Goal: Transaction & Acquisition: Purchase product/service

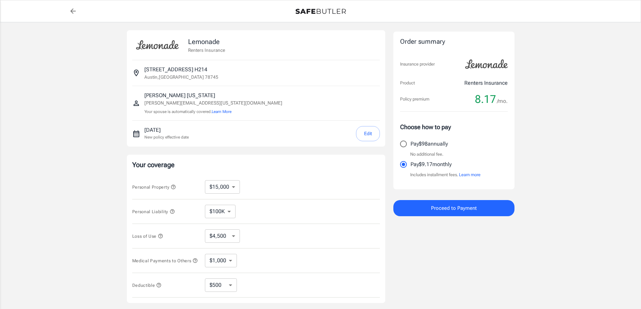
select select "15000"
select select "500"
click at [233, 188] on select "$10,000 $15,000 $20,000 $25,000 $30,000 $40,000 $50,000 $100K $150K $200K $250K" at bounding box center [222, 186] width 35 height 13
select select "10000"
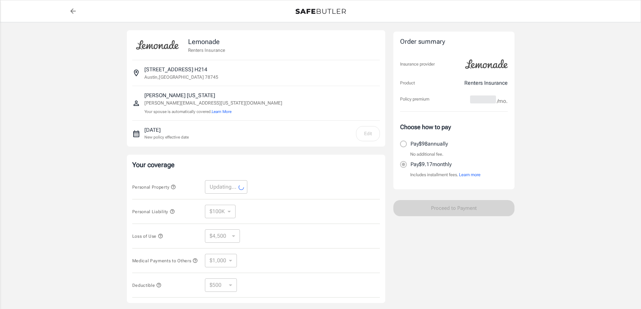
select select "10000"
select select "3000"
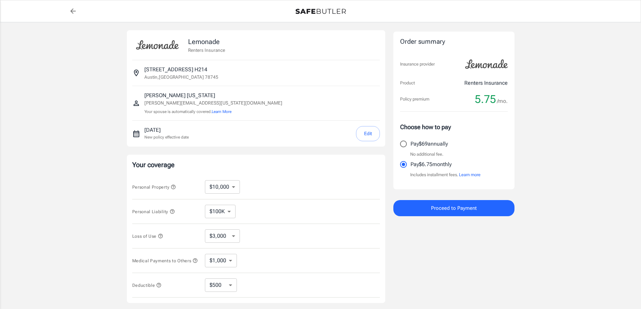
click at [229, 214] on select "$100K $200K $300K $400K $500K" at bounding box center [220, 211] width 31 height 13
click at [205, 205] on select "$100K $200K $300K $400K $500K" at bounding box center [220, 211] width 31 height 13
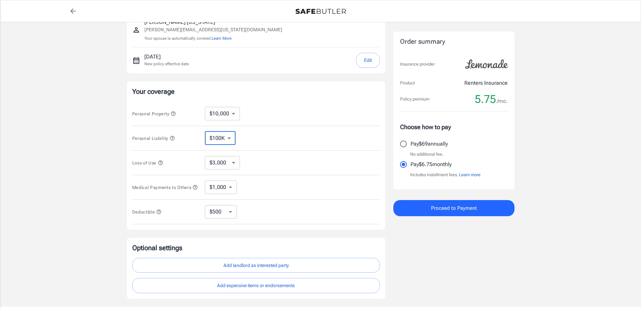
scroll to position [75, 0]
click at [163, 158] on icon "button" at bounding box center [160, 160] width 5 height 5
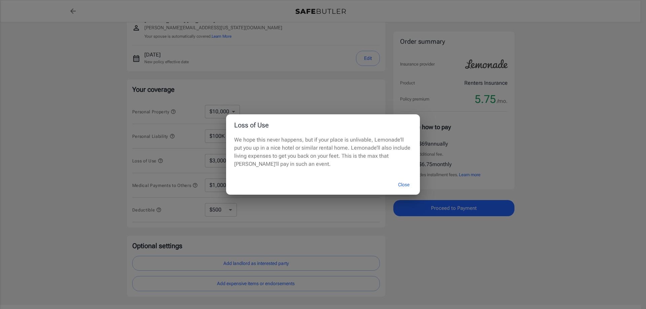
click at [401, 178] on button "Close" at bounding box center [403, 185] width 27 height 14
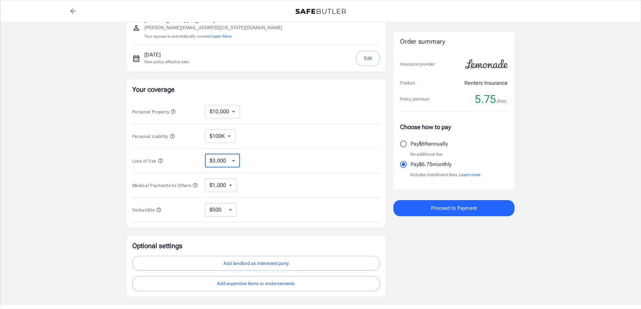
click at [231, 162] on select "$3,000 $6,000 $12,000 $21,000 $36,000 $60,000 $96,000 $153K $198K" at bounding box center [222, 160] width 35 height 13
click at [253, 167] on div "Loss of Use $3,000 $6,000 $12,000 $21,000 $36,000 $60,000 $96,000 $153K $198K ​" at bounding box center [256, 161] width 248 height 25
click at [231, 183] on select "$1,000 $2,000 $3,000 $4,000 $5,000" at bounding box center [221, 185] width 32 height 13
click at [233, 210] on select "$250 $500 $1,000 $2,500" at bounding box center [221, 209] width 32 height 13
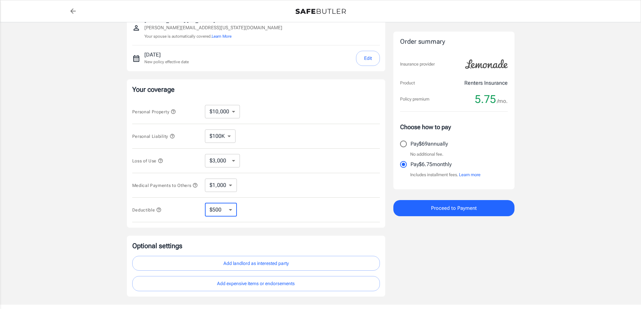
select select "2500"
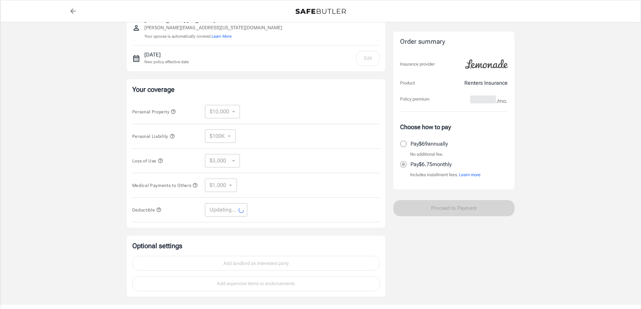
select select "2500"
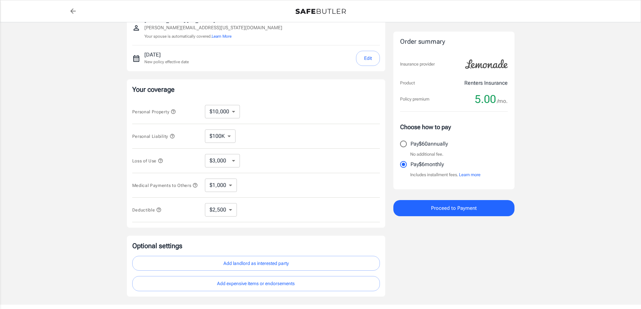
scroll to position [121, 0]
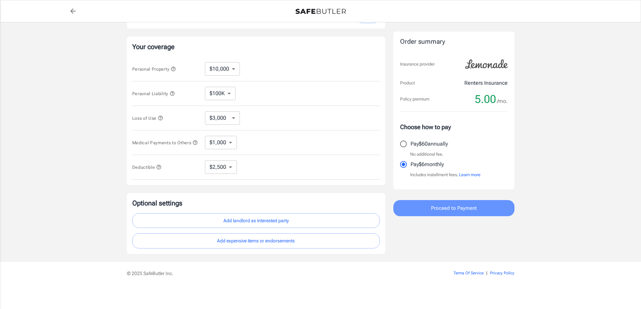
click at [424, 211] on button "Proceed to Payment" at bounding box center [453, 208] width 121 height 16
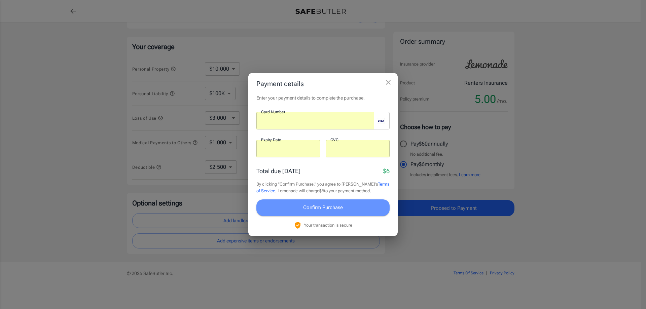
click at [325, 205] on span "Confirm Purchase" at bounding box center [323, 207] width 40 height 9
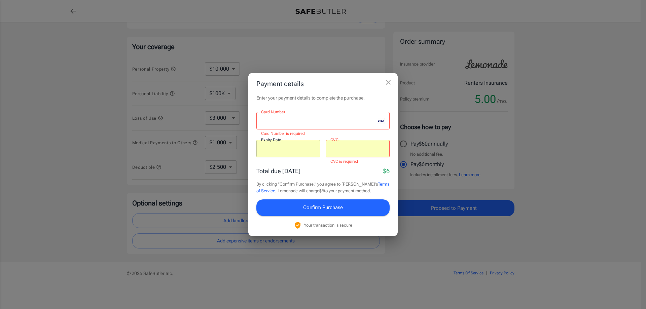
click at [281, 154] on div at bounding box center [288, 148] width 64 height 17
click at [339, 154] on div at bounding box center [358, 148] width 64 height 17
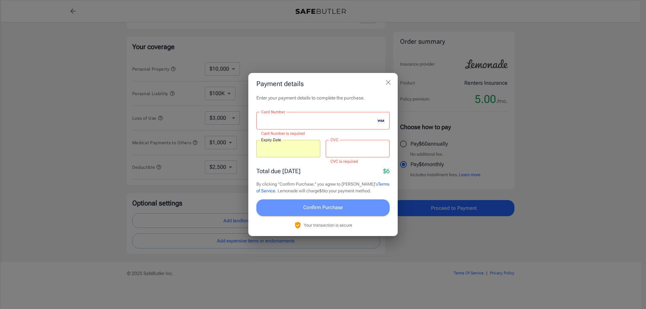
click at [330, 207] on span "Confirm Purchase" at bounding box center [323, 207] width 40 height 9
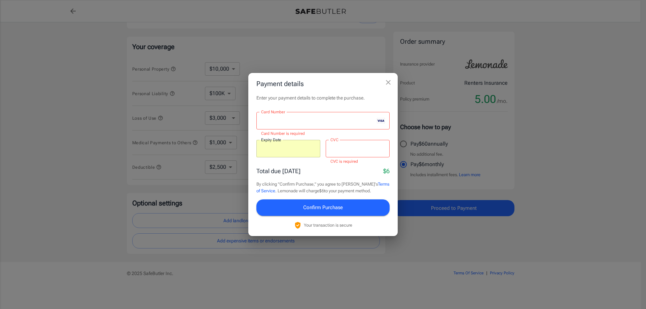
drag, startPoint x: 330, startPoint y: 207, endPoint x: 292, endPoint y: 127, distance: 88.6
click at [292, 127] on div "Enter your payment details to complete the purchase. Card Number Card Number Ca…" at bounding box center [322, 164] width 149 height 141
click at [314, 124] on iframe at bounding box center [317, 121] width 113 height 6
click at [285, 156] on div at bounding box center [288, 148] width 64 height 17
click at [339, 153] on div at bounding box center [358, 148] width 64 height 17
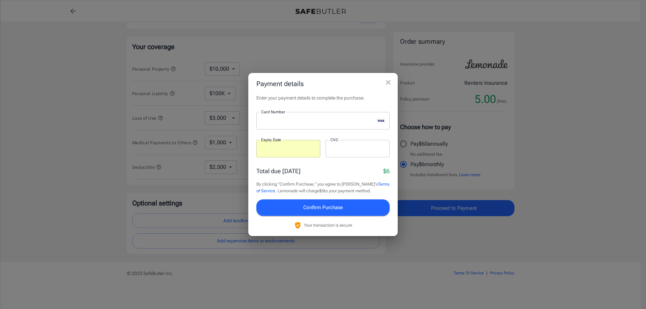
click at [281, 142] on label "Expiry Date" at bounding box center [271, 140] width 20 height 6
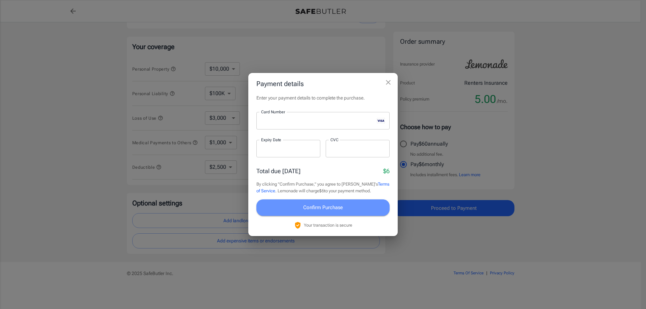
click at [314, 206] on span "Confirm Purchase" at bounding box center [323, 207] width 40 height 9
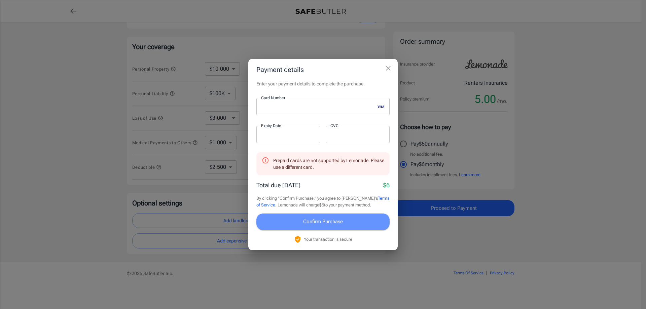
click at [271, 217] on button "Confirm Purchase" at bounding box center [322, 222] width 133 height 16
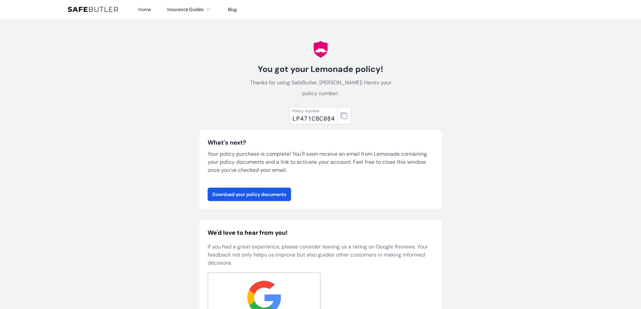
click at [318, 114] on div "LP471CBC084" at bounding box center [313, 118] width 42 height 9
copy div "LP471CBC084"
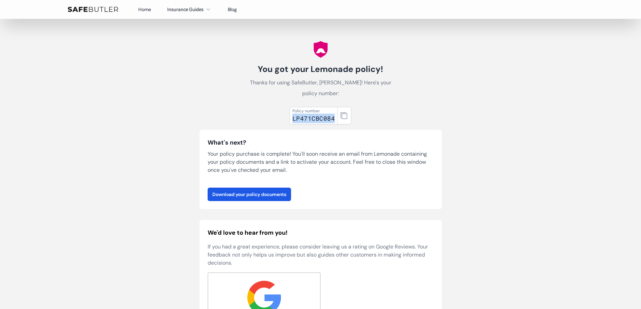
scroll to position [70, 0]
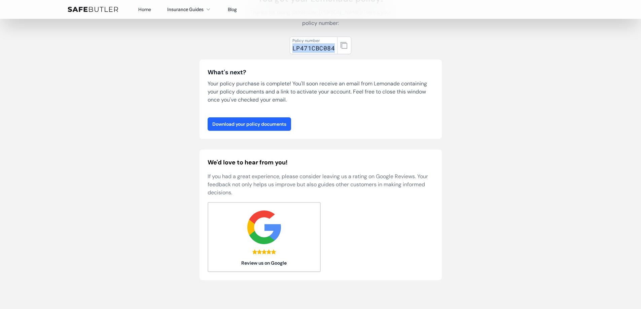
click at [268, 117] on link "Download your policy documents" at bounding box center [248, 123] width 83 height 13
